Goal: Information Seeking & Learning: Learn about a topic

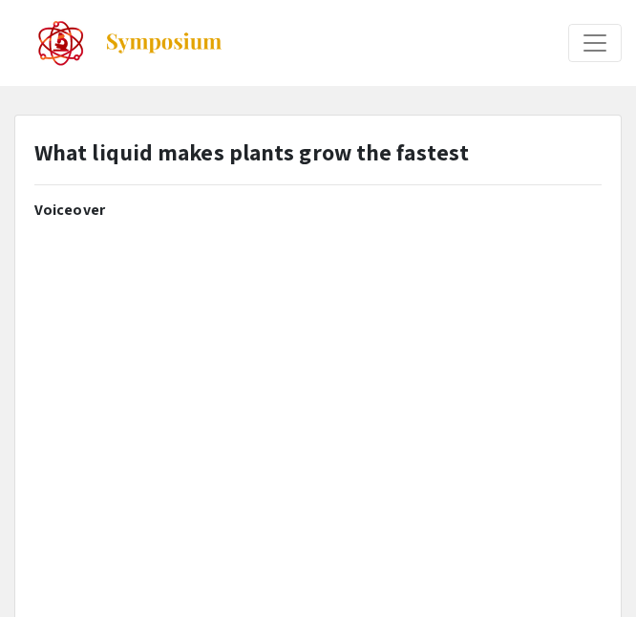
select select "custom"
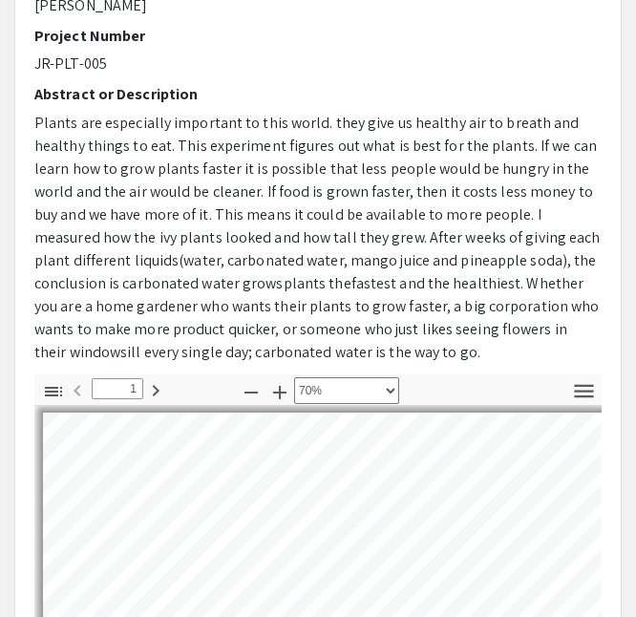
scroll to position [492, 0]
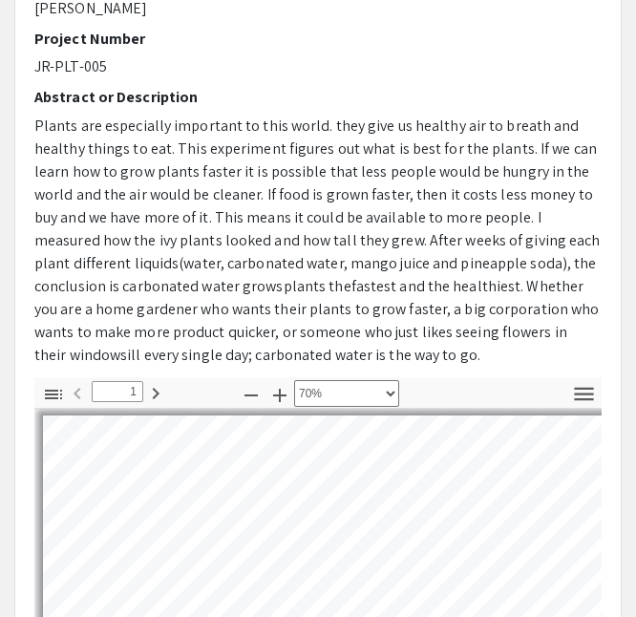
click at [603, 49] on div "Voiceover Presenter(s)(s) [PERSON_NAME] Project Number JR-PLT-005 Abstract or D…" at bounding box center [318, 43] width 596 height 669
drag, startPoint x: 446, startPoint y: 365, endPoint x: 257, endPoint y: 321, distance: 194.2
click at [257, 321] on div "Voiceover Presenter(s)(s) [PERSON_NAME] Project Number JR-PLT-005 Abstract or D…" at bounding box center [317, 43] width 567 height 669
click at [518, 115] on p "Plants are especially important to this world. they give us healthy air to brea…" at bounding box center [317, 241] width 567 height 252
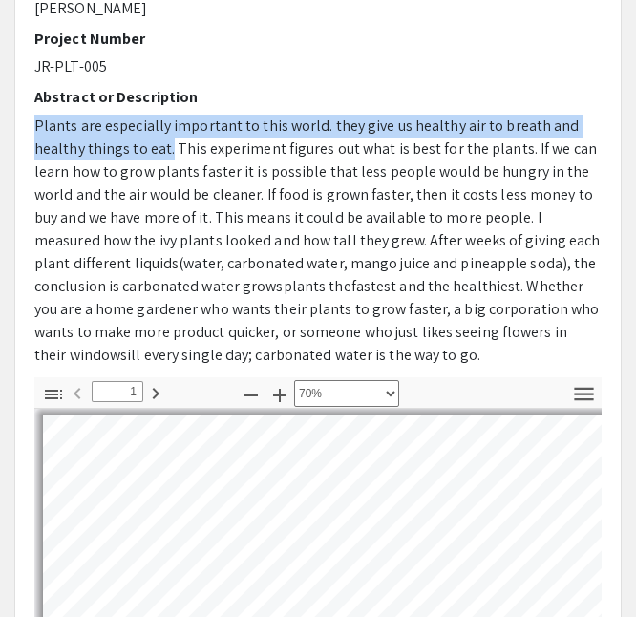
drag, startPoint x: 34, startPoint y: 123, endPoint x: 169, endPoint y: 145, distance: 136.5
click at [169, 145] on span "Plants are especially important to this world. they give us healthy air to brea…" at bounding box center [317, 206] width 566 height 181
copy span "Plants are especially important to this world. they give us healthy air to brea…"
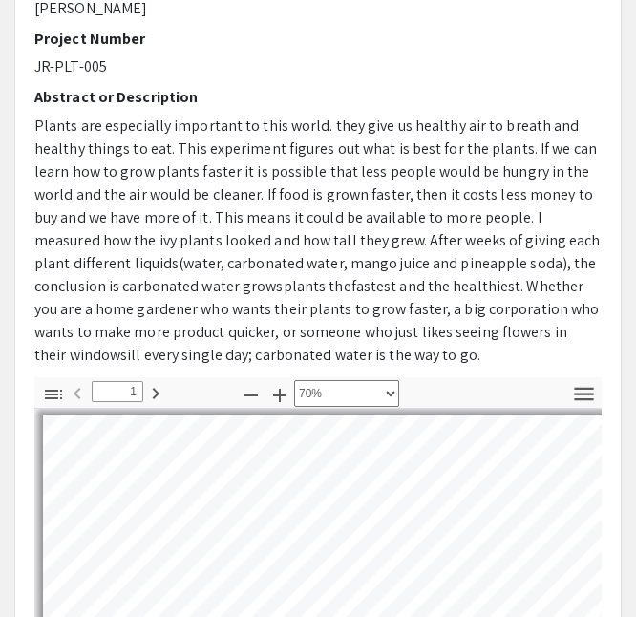
click at [490, 283] on span "fastest and the healthiest. Whether you are a home gardener who wants their pla…" at bounding box center [316, 320] width 565 height 89
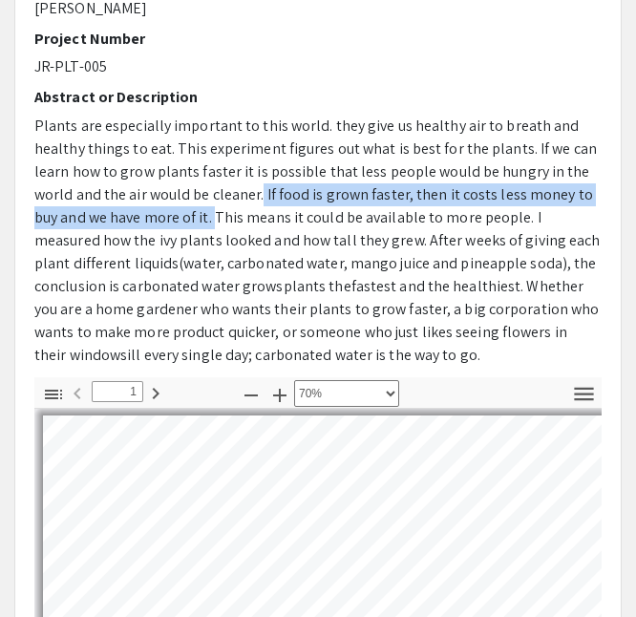
drag, startPoint x: 261, startPoint y: 187, endPoint x: 214, endPoint y: 217, distance: 55.4
click at [214, 217] on span "Plants are especially important to this world. they give us healthy air to brea…" at bounding box center [317, 206] width 566 height 181
copy span "If food is grown faster, then it costs less money to buy and we have more of it."
